Goal: Information Seeking & Learning: Learn about a topic

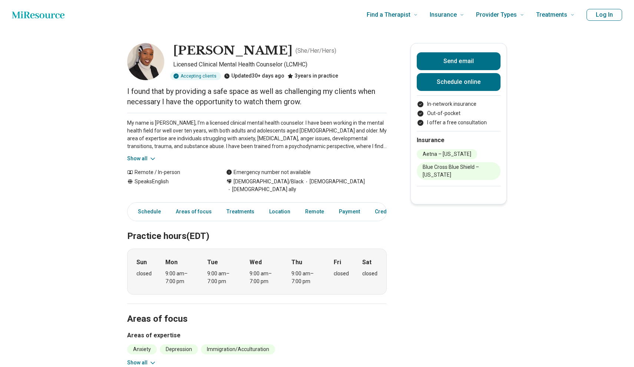
click at [149, 159] on icon at bounding box center [152, 158] width 7 height 7
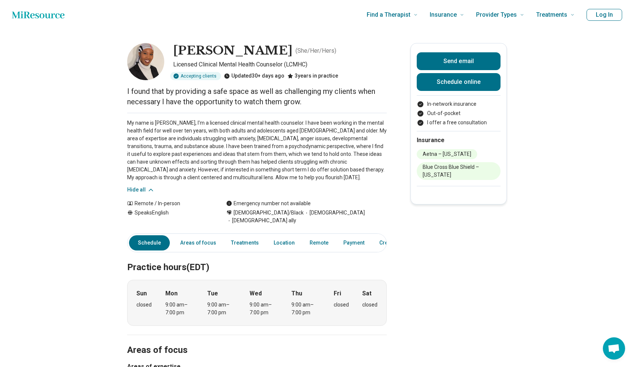
click at [230, 141] on p "My name is [PERSON_NAME], I'm a licensed clinical mental health counselor. I ha…" at bounding box center [257, 150] width 260 height 62
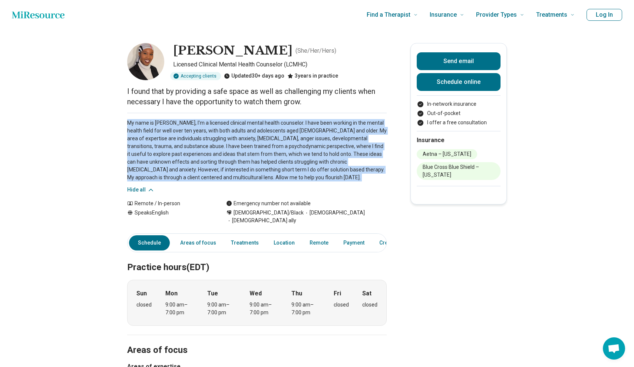
click at [230, 141] on p "My name is [PERSON_NAME], I'm a licensed clinical mental health counselor. I ha…" at bounding box center [257, 150] width 260 height 62
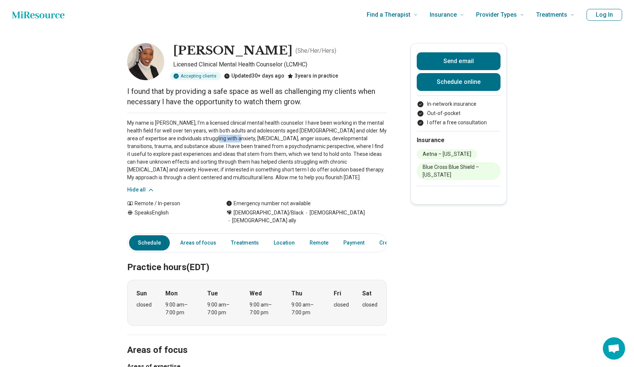
click at [230, 141] on p "My name is [PERSON_NAME], I'm a licensed clinical mental health counselor. I ha…" at bounding box center [257, 150] width 260 height 62
click at [224, 174] on p "My name is [PERSON_NAME], I'm a licensed clinical mental health counselor. I ha…" at bounding box center [257, 150] width 260 height 62
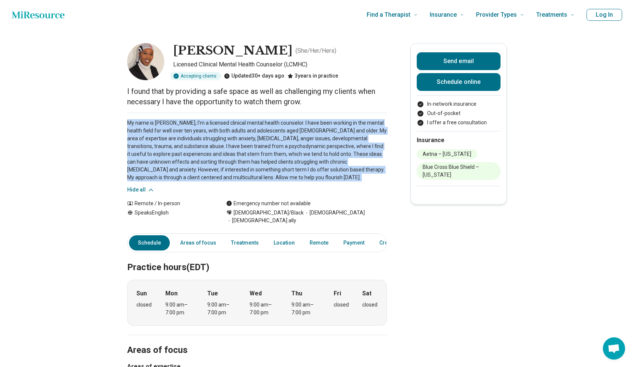
click at [224, 174] on p "My name is [PERSON_NAME], I'm a licensed clinical mental health counselor. I ha…" at bounding box center [257, 150] width 260 height 62
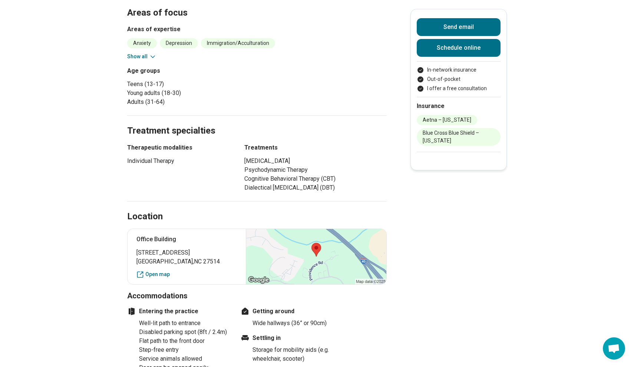
scroll to position [145, 0]
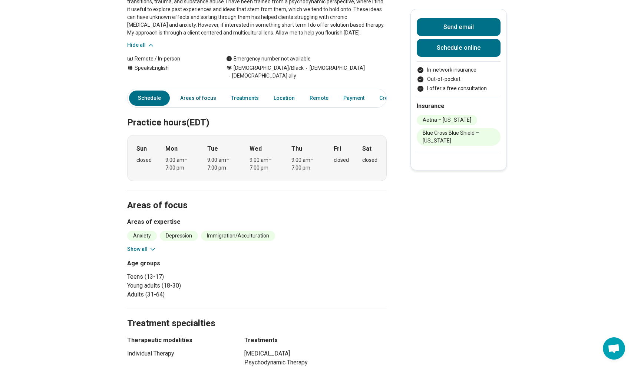
click at [203, 91] on link "Areas of focus" at bounding box center [198, 98] width 45 height 15
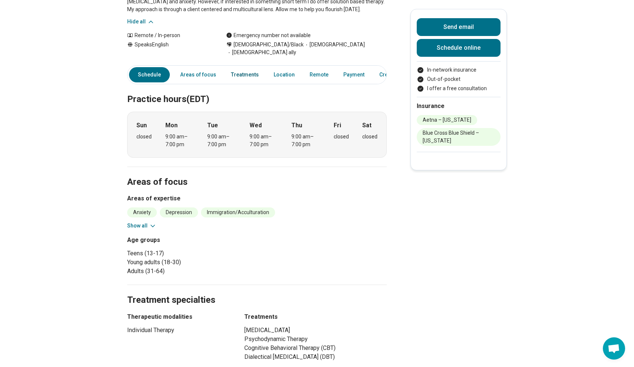
click at [243, 67] on link "Treatments" at bounding box center [245, 74] width 37 height 15
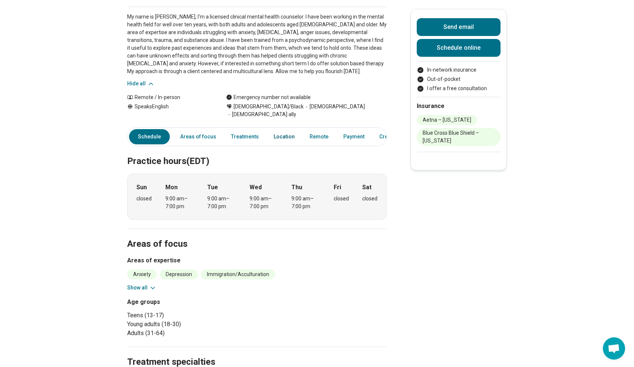
click at [274, 129] on link "Location" at bounding box center [284, 136] width 30 height 15
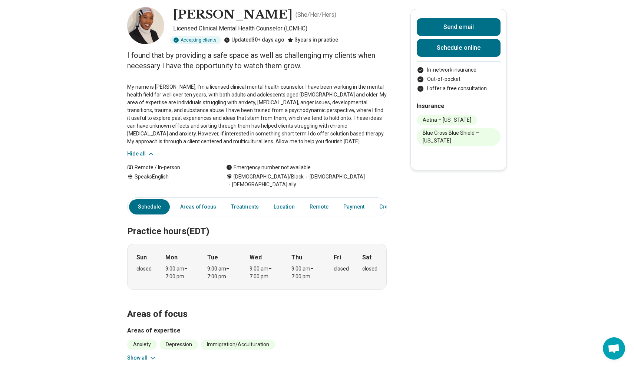
scroll to position [34, 0]
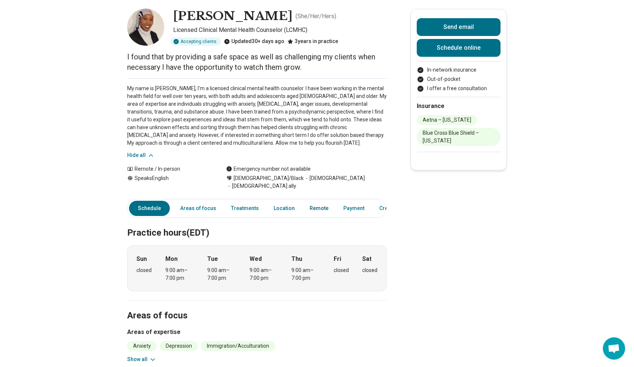
click at [311, 201] on link "Remote" at bounding box center [319, 208] width 28 height 15
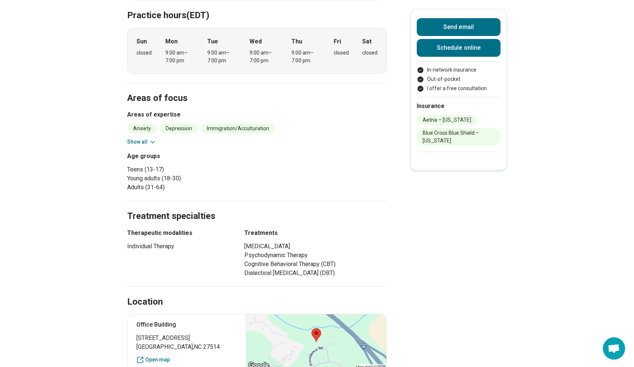
scroll to position [94, 0]
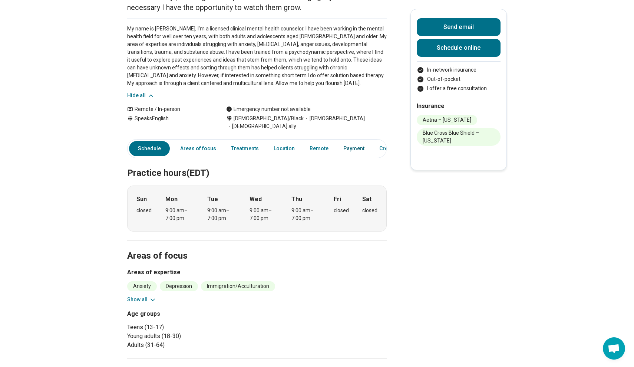
click at [349, 141] on link "Payment" at bounding box center [354, 148] width 30 height 15
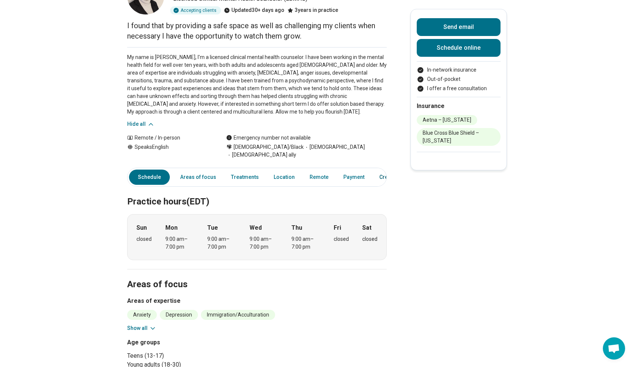
click at [379, 170] on link "Credentials" at bounding box center [393, 177] width 37 height 15
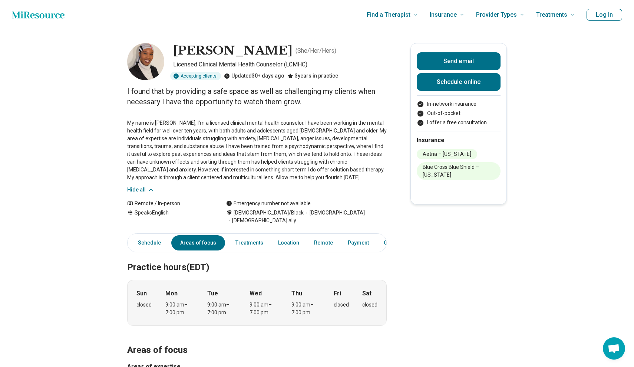
scroll to position [0, 0]
